Goal: Check status: Check status

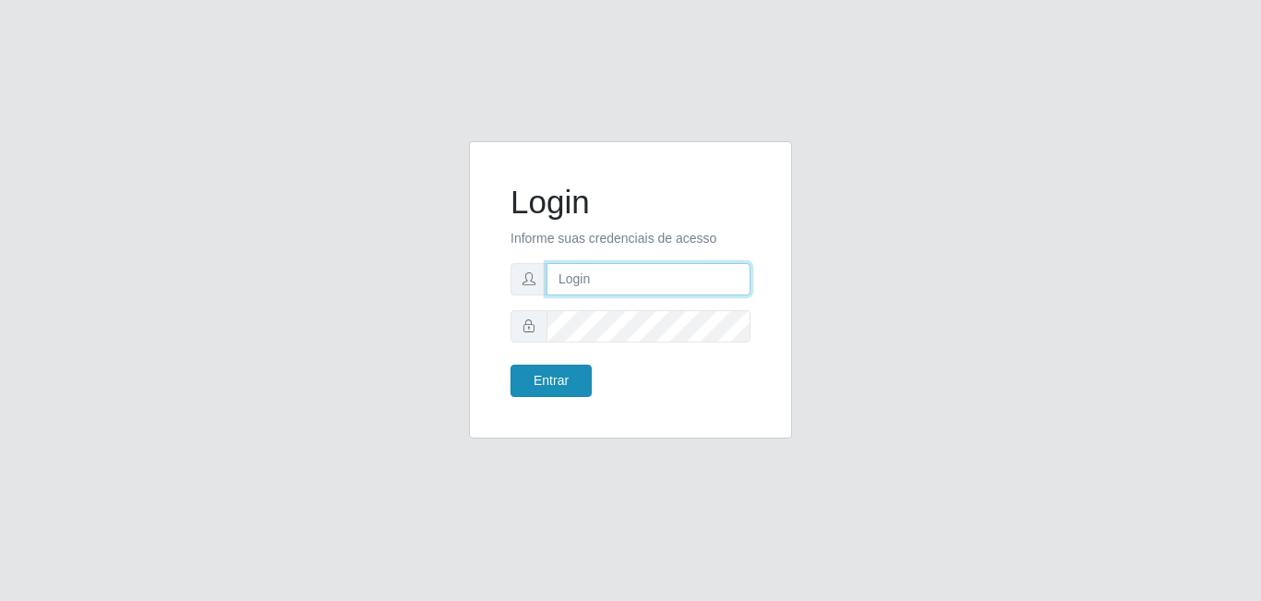
type input "[EMAIL_ADDRESS][DOMAIN_NAME]"
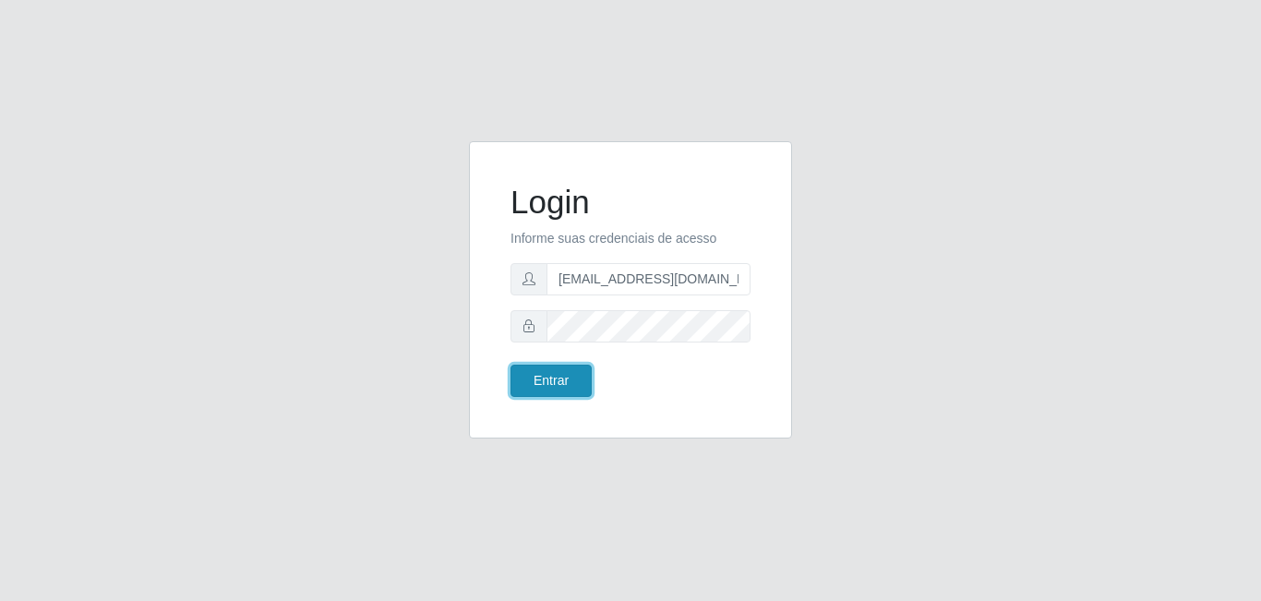
click at [548, 387] on button "Entrar" at bounding box center [550, 381] width 81 height 32
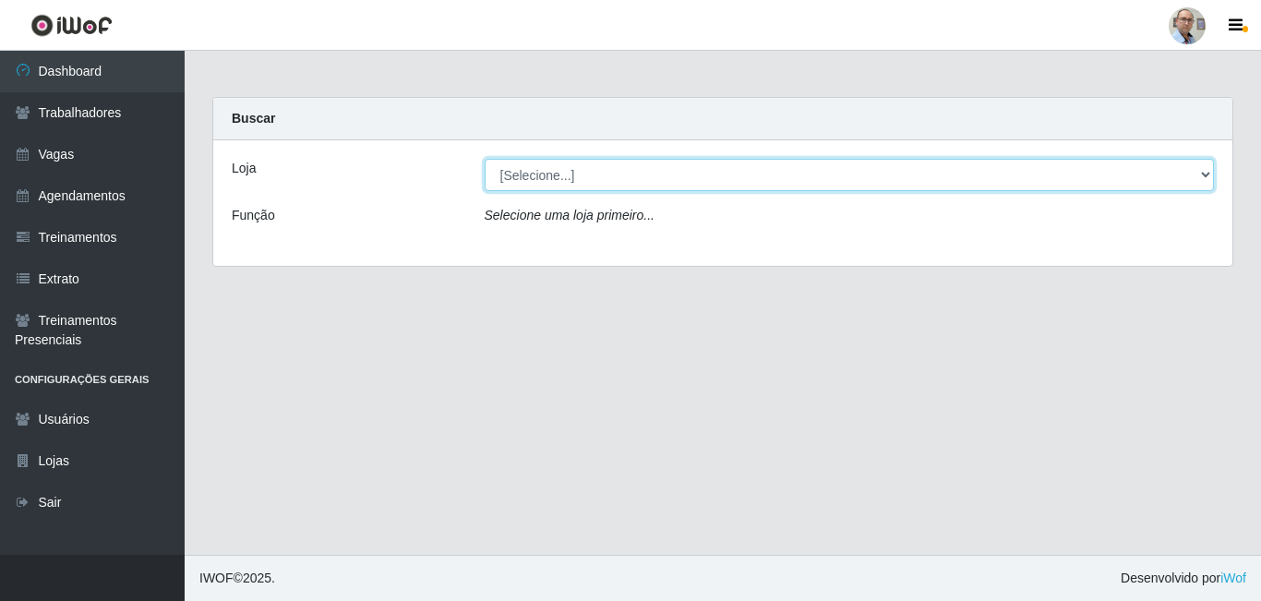
click at [763, 179] on select "[Selecione...] Mar Vermelho - Loja 04" at bounding box center [850, 175] width 730 height 32
select select "251"
click at [485, 159] on select "[Selecione...] Mar Vermelho - Loja 04" at bounding box center [850, 175] width 730 height 32
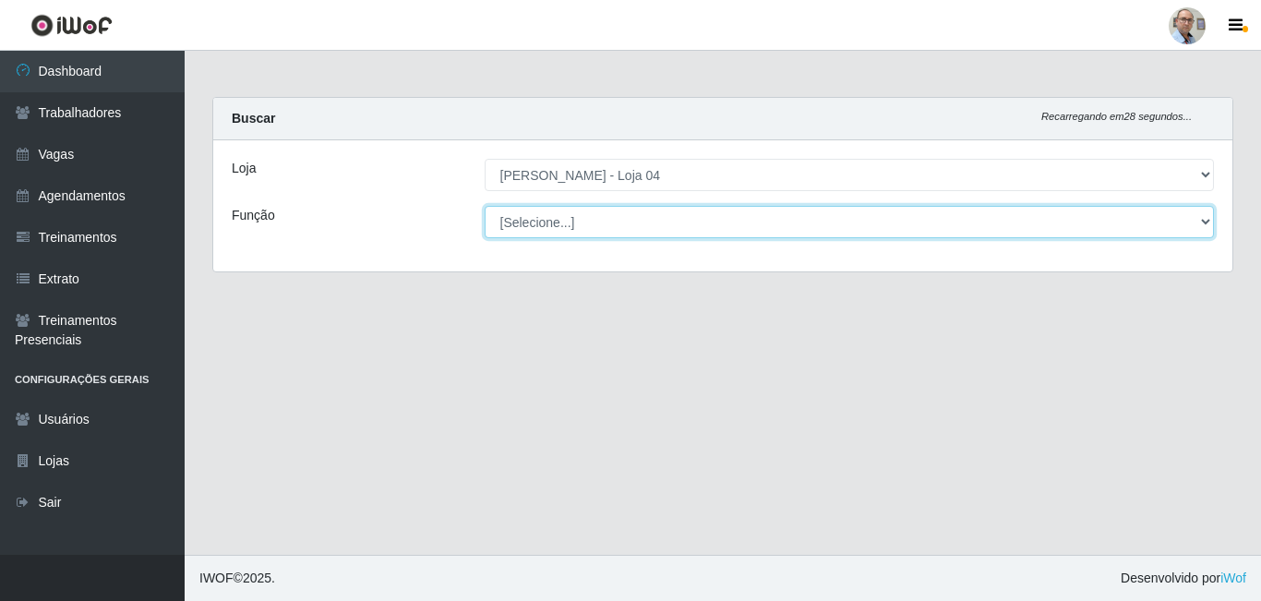
drag, startPoint x: 757, startPoint y: 188, endPoint x: 725, endPoint y: 222, distance: 47.0
click at [725, 222] on select "[Selecione...] ASG ASG + ASG ++ Auxiliar de Depósito Auxiliar de Depósito + Aux…" at bounding box center [850, 222] width 730 height 32
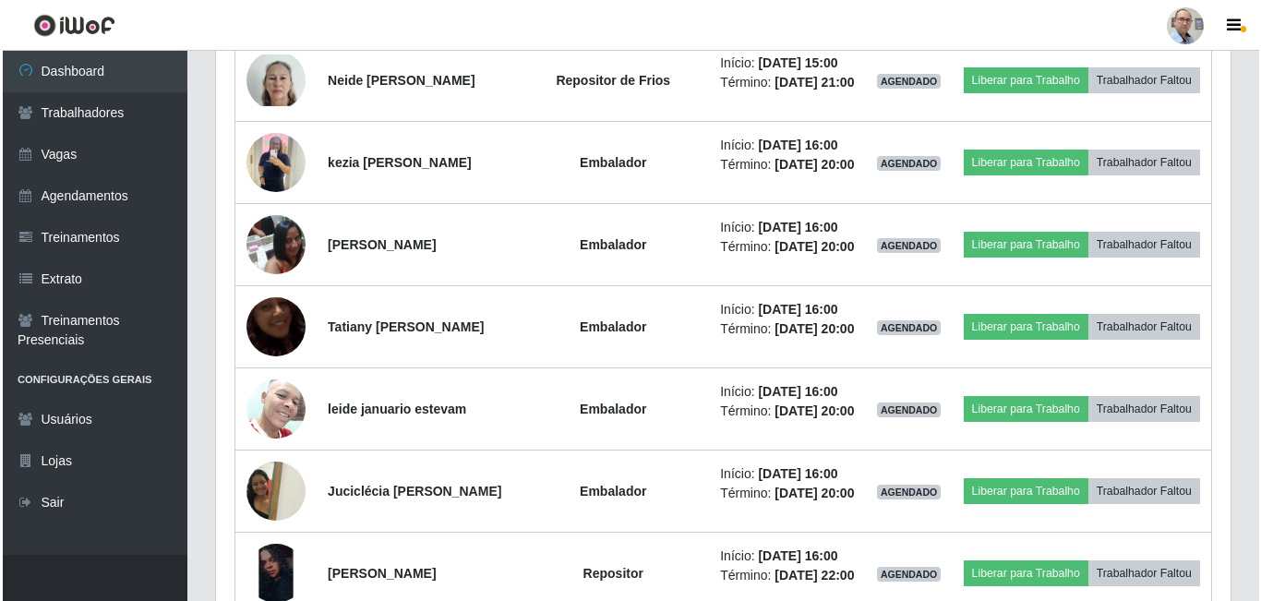
scroll to position [2585, 0]
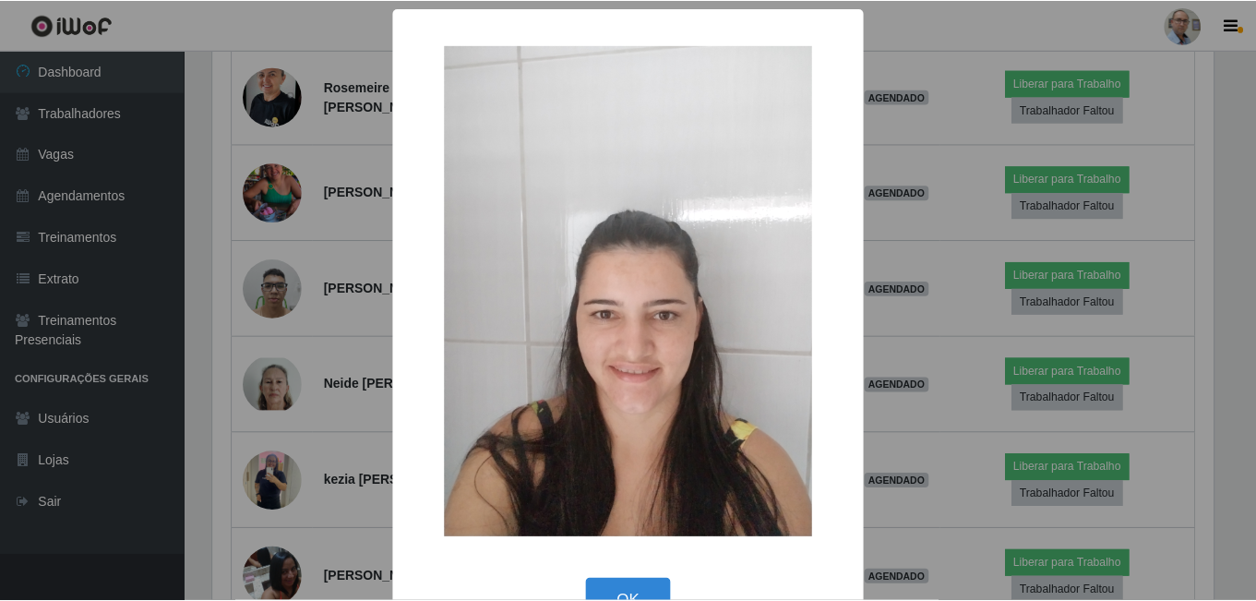
scroll to position [383, 1005]
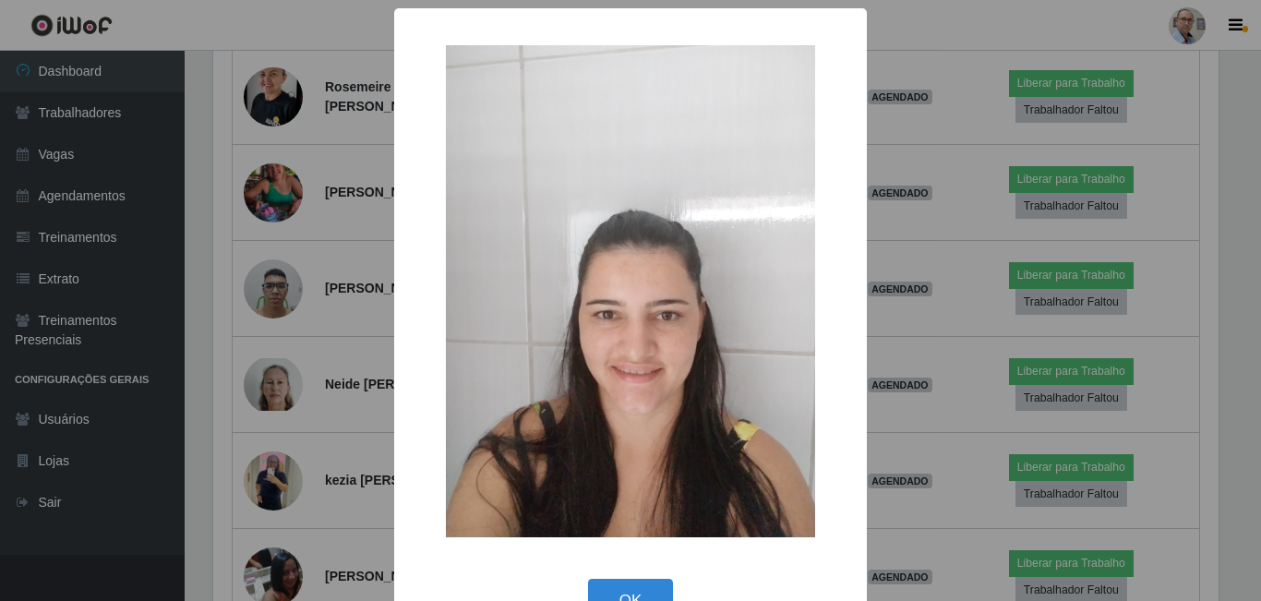
click at [331, 60] on div "× OK Cancel" at bounding box center [630, 300] width 1261 height 601
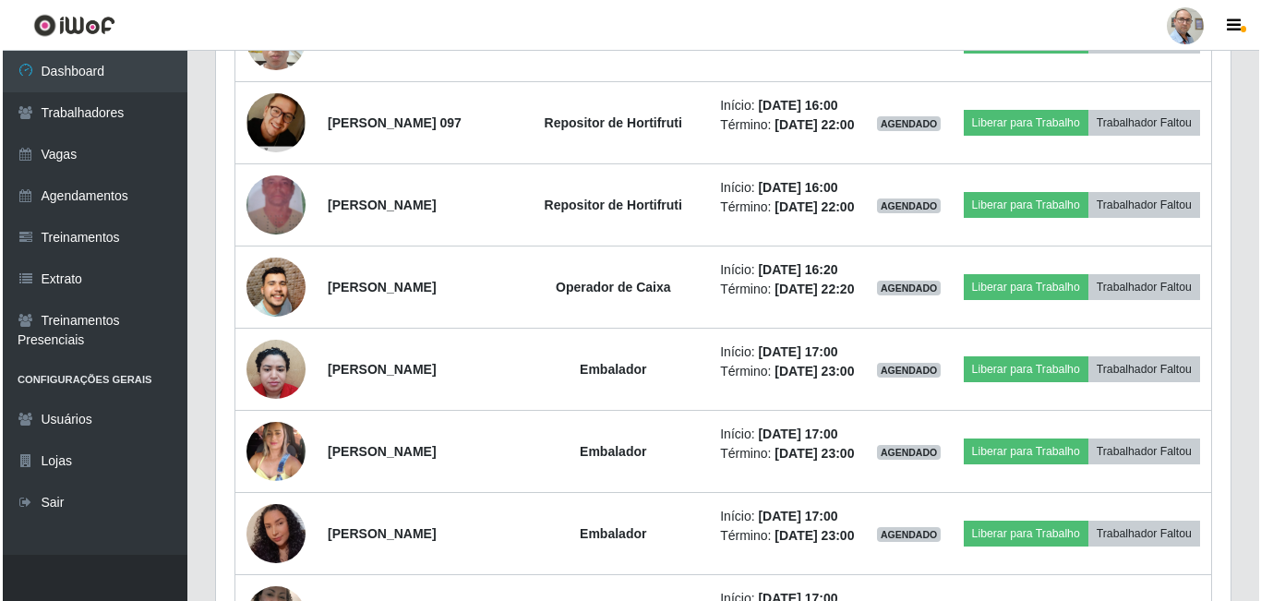
scroll to position [3692, 0]
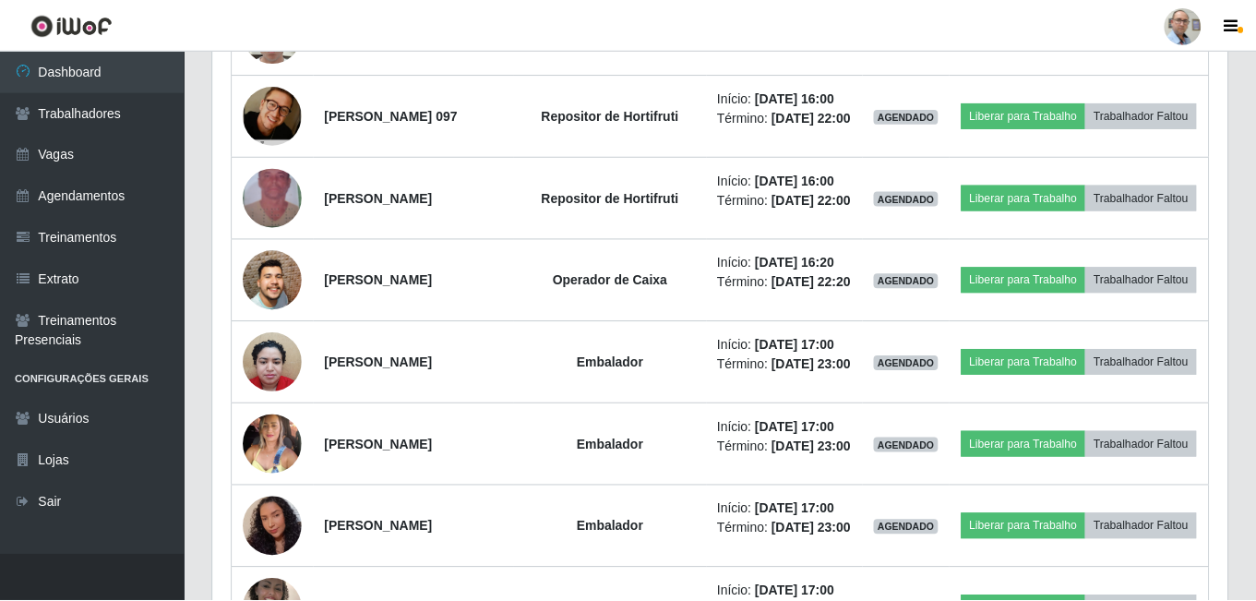
scroll to position [383, 1005]
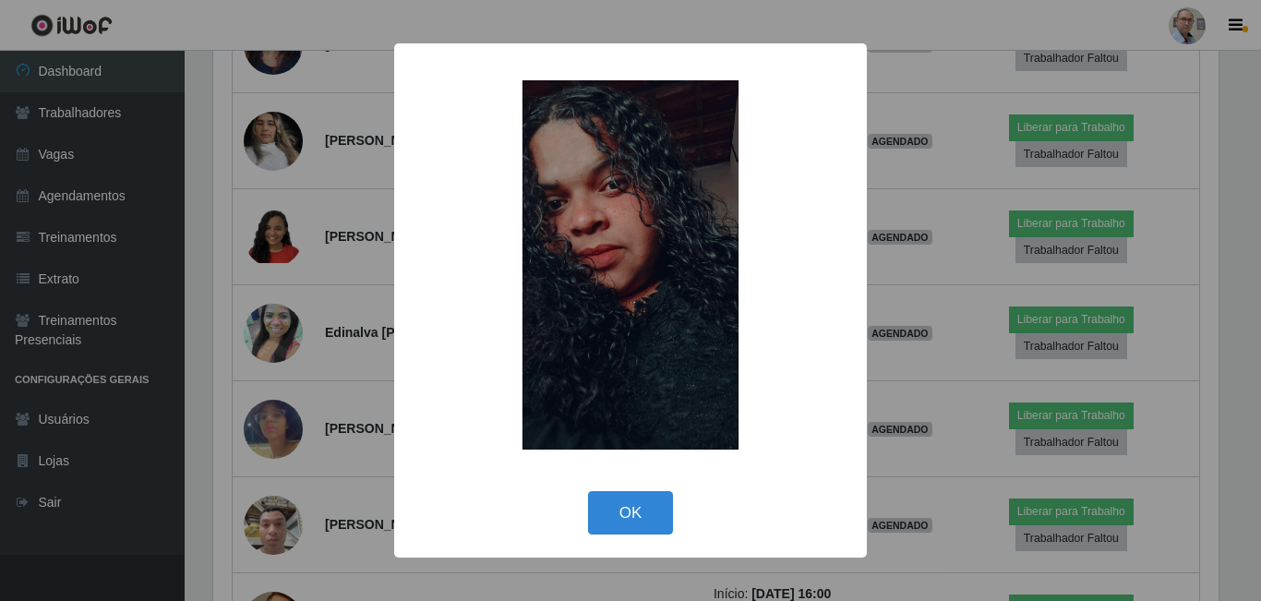
click at [339, 114] on div "× OK Cancel" at bounding box center [630, 300] width 1261 height 601
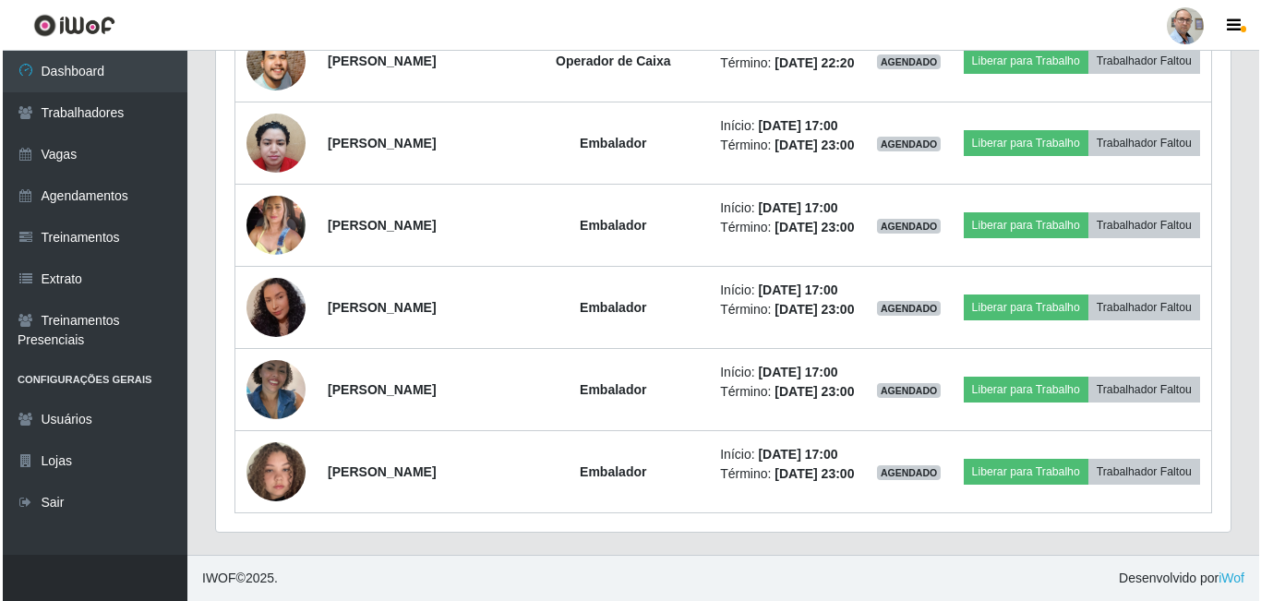
scroll to position [4154, 0]
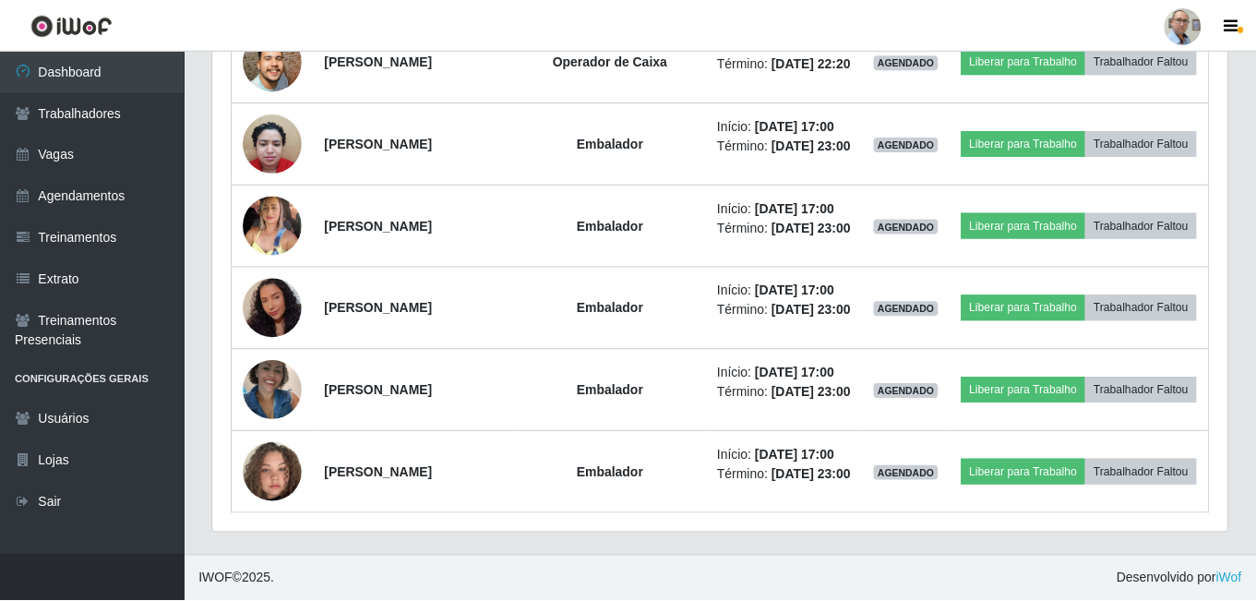
scroll to position [383, 1005]
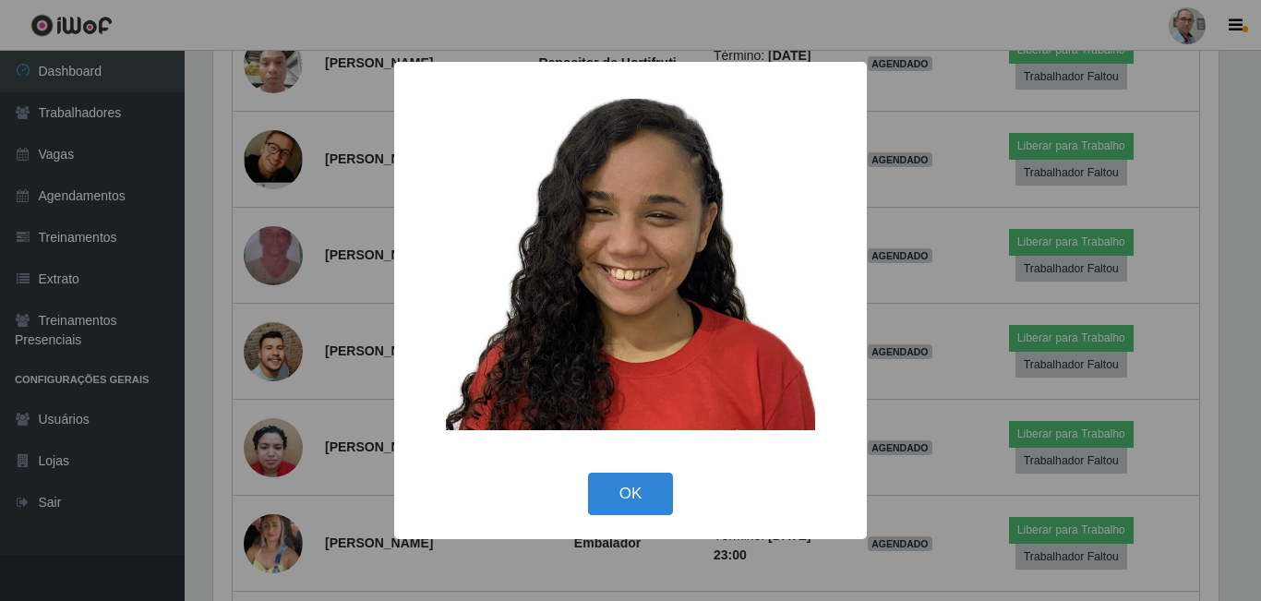
click at [270, 409] on div "× OK Cancel" at bounding box center [630, 300] width 1261 height 601
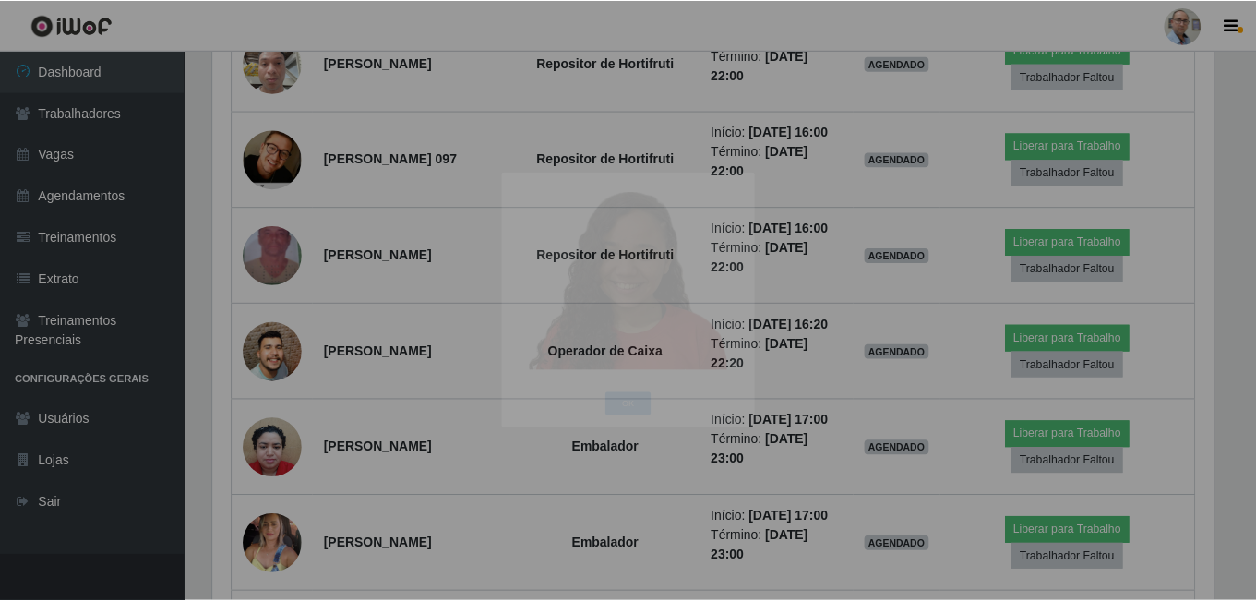
scroll to position [383, 1014]
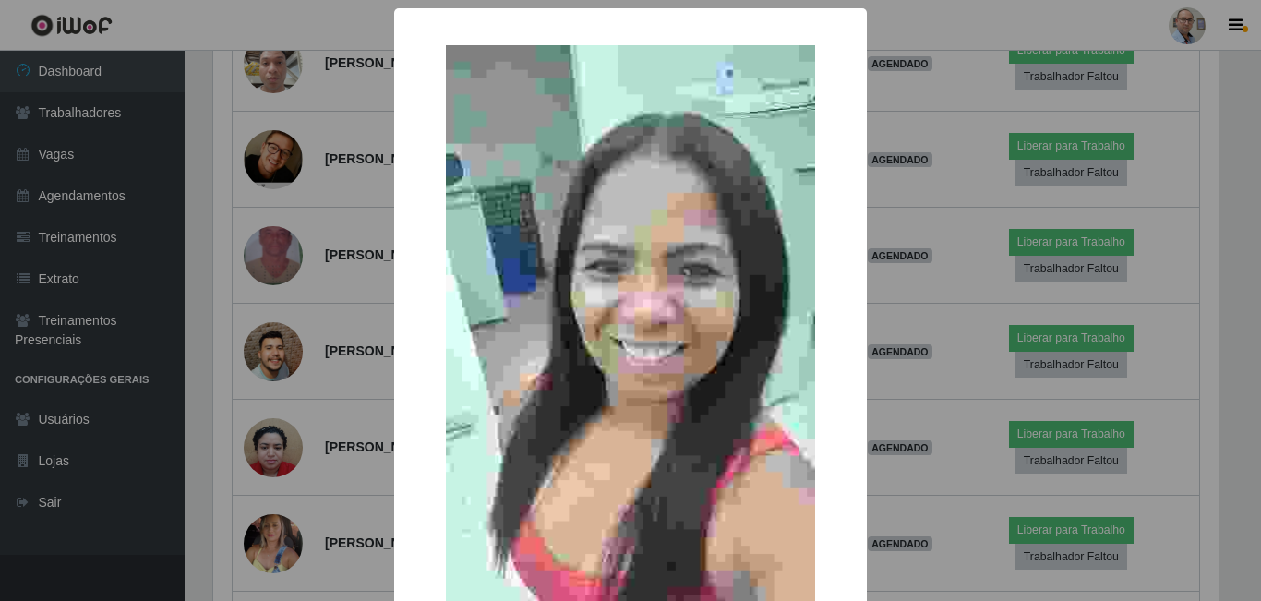
click at [270, 528] on div "× OK Cancel" at bounding box center [630, 300] width 1261 height 601
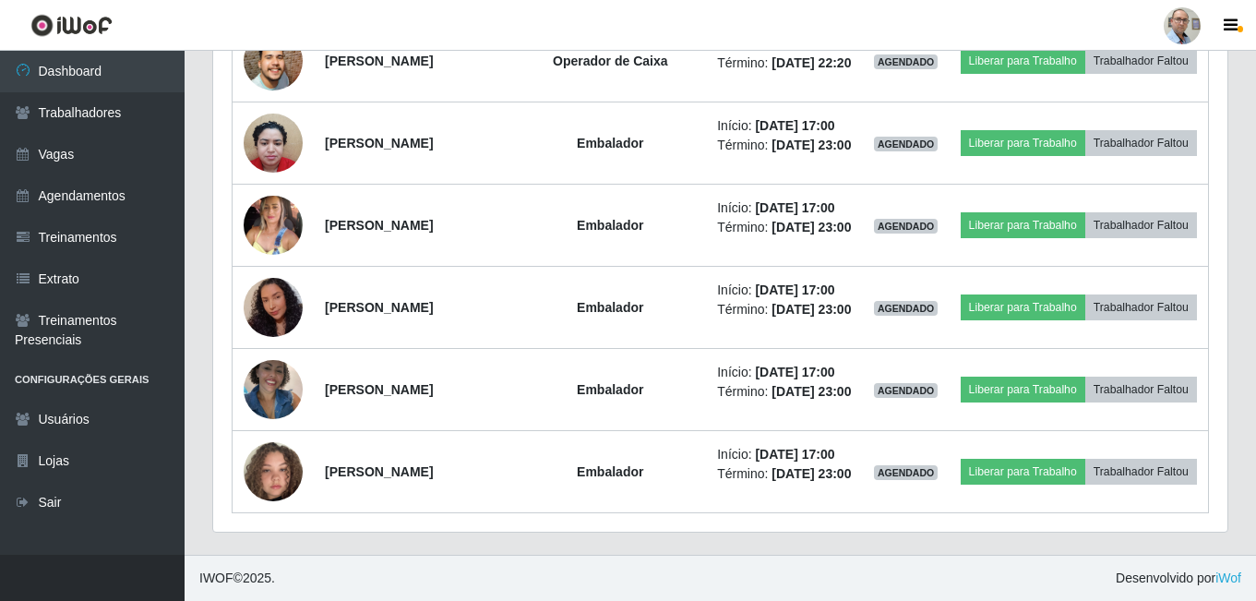
scroll to position [5373, 0]
